Goal: Find contact information: Find contact information

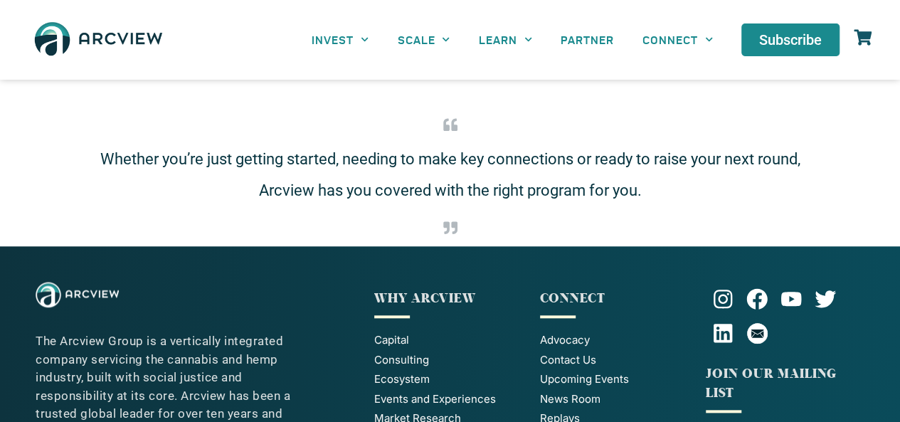
scroll to position [568, 0]
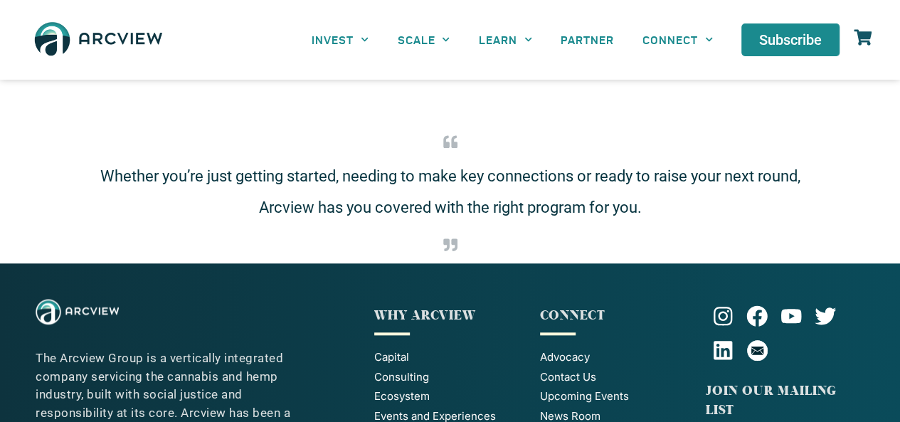
click at [528, 133] on div "Whether you’re just getting started, needing to make key connections or ready t…" at bounding box center [450, 195] width 900 height 136
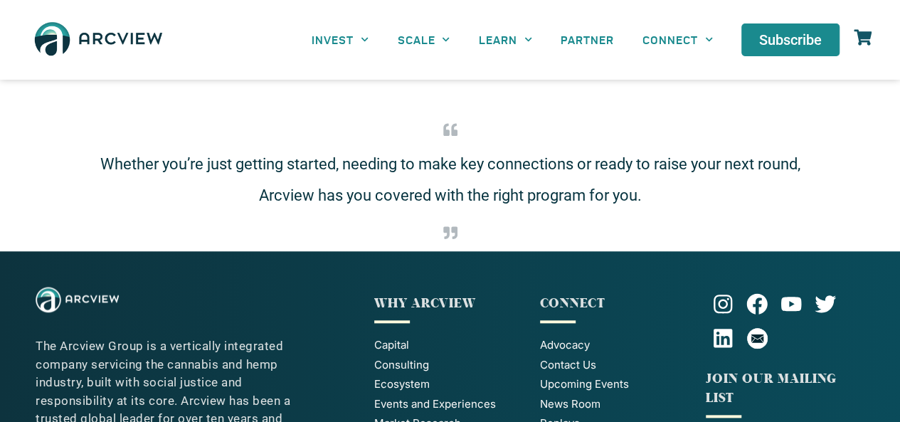
scroll to position [728, 0]
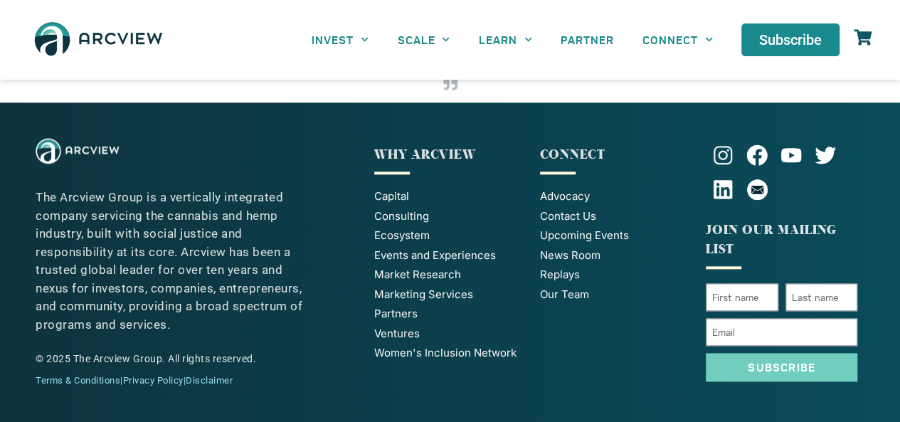
click at [721, 156] on icon at bounding box center [722, 154] width 21 height 21
click at [755, 189] on icon at bounding box center [757, 190] width 12 height 6
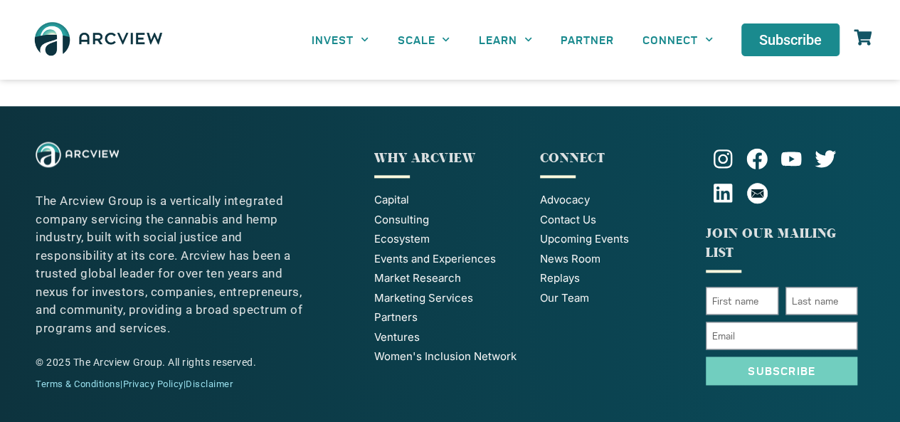
scroll to position [873, 0]
